Goal: Transaction & Acquisition: Subscribe to service/newsletter

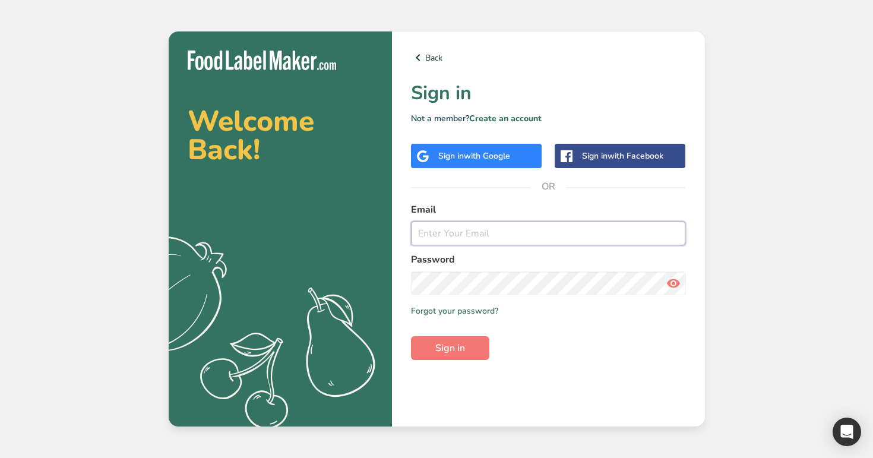
click at [483, 233] on input "email" at bounding box center [548, 234] width 275 height 24
click at [510, 115] on link "Create an account" at bounding box center [505, 118] width 72 height 11
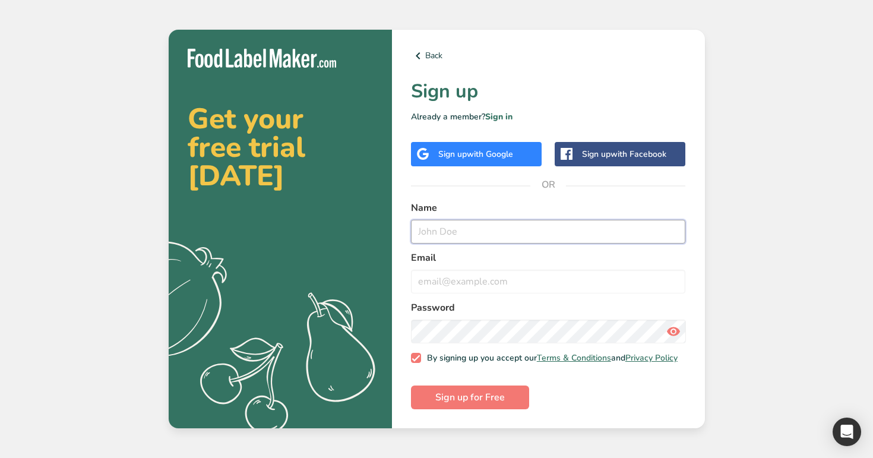
click at [468, 229] on input "text" at bounding box center [548, 232] width 275 height 24
type input "[EMAIL_ADDRESS][DOMAIN_NAME]"
click at [501, 276] on input "email" at bounding box center [548, 282] width 275 height 24
paste input "[EMAIL_ADDRESS][DOMAIN_NAME]"
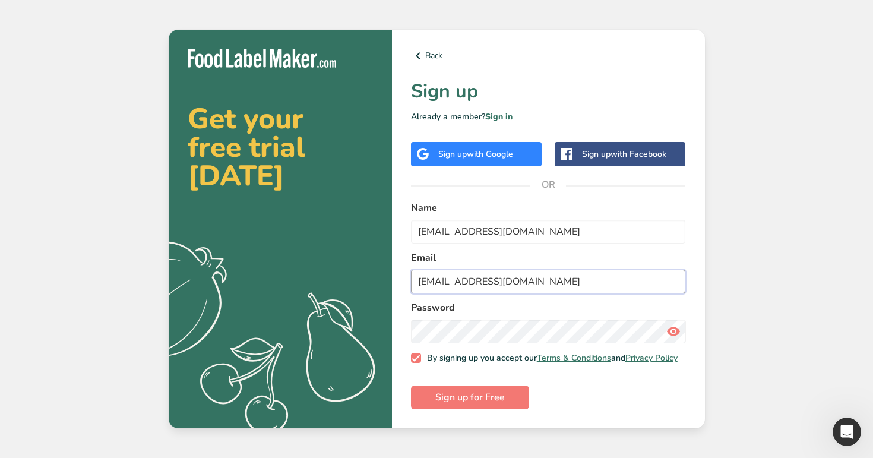
type input "[EMAIL_ADDRESS][DOMAIN_NAME]"
click at [411, 386] on button "Sign up for Free" at bounding box center [470, 398] width 118 height 24
